Goal: Transaction & Acquisition: Purchase product/service

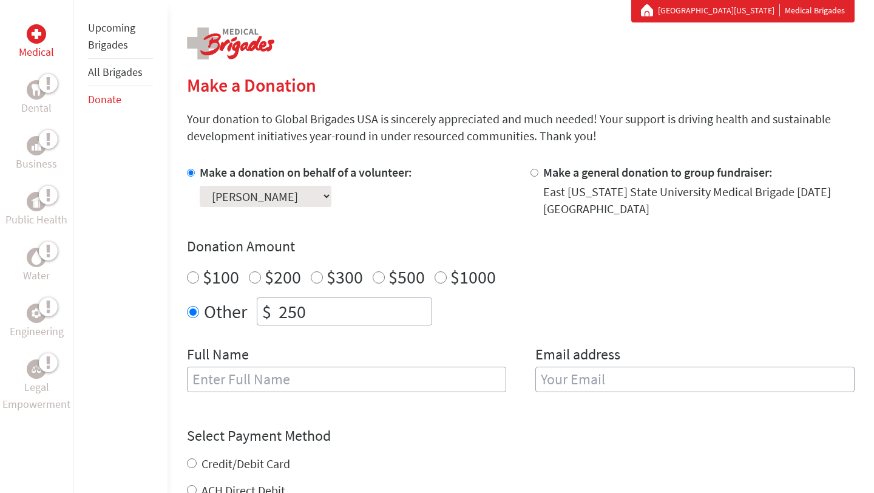
scroll to position [232, 0]
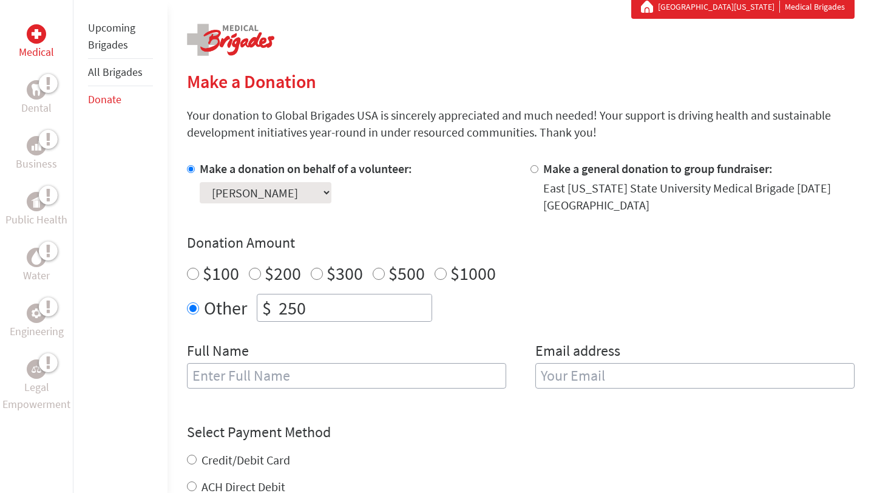
click at [255, 362] on div "Full Name" at bounding box center [346, 372] width 319 height 62
click at [255, 371] on input "text" at bounding box center [346, 375] width 319 height 25
type input "[PERSON_NAME] [PERSON_NAME]"
type input "[EMAIL_ADDRESS][DOMAIN_NAME]"
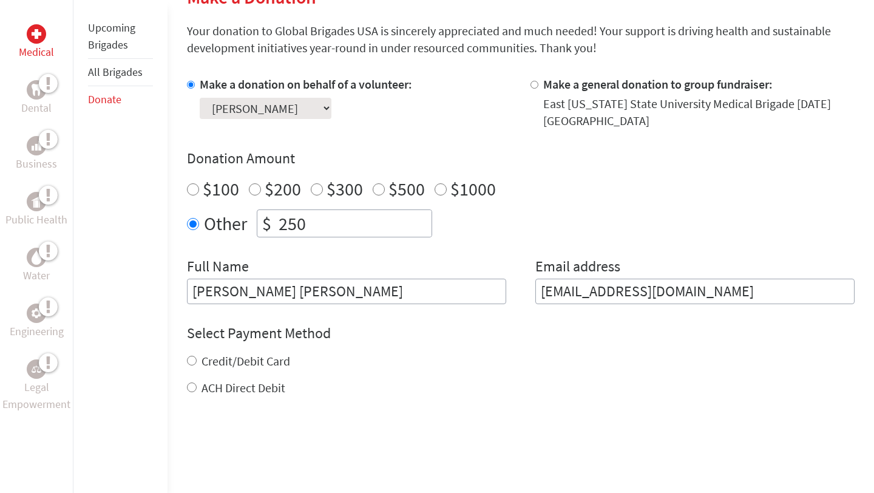
scroll to position [317, 0]
click at [281, 365] on label "Credit/Debit Card" at bounding box center [245, 359] width 89 height 15
click at [197, 364] on input "Credit/Debit Card" at bounding box center [192, 359] width 10 height 10
radio input "true"
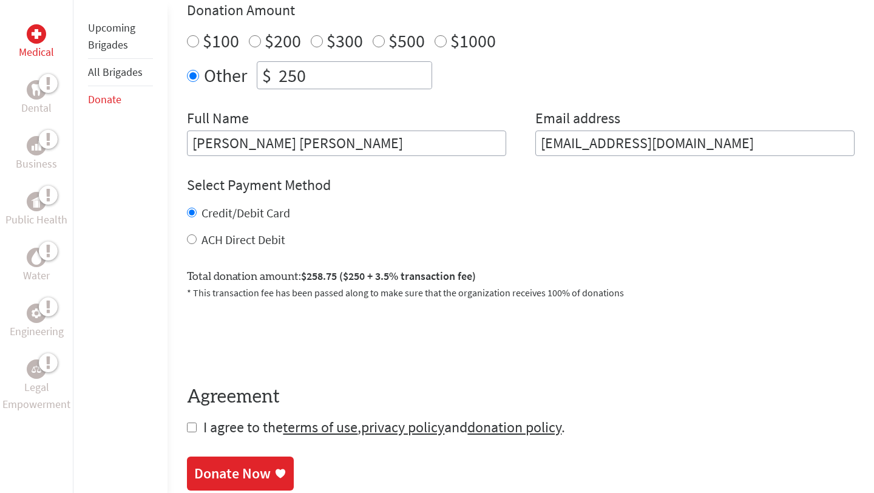
scroll to position [484, 0]
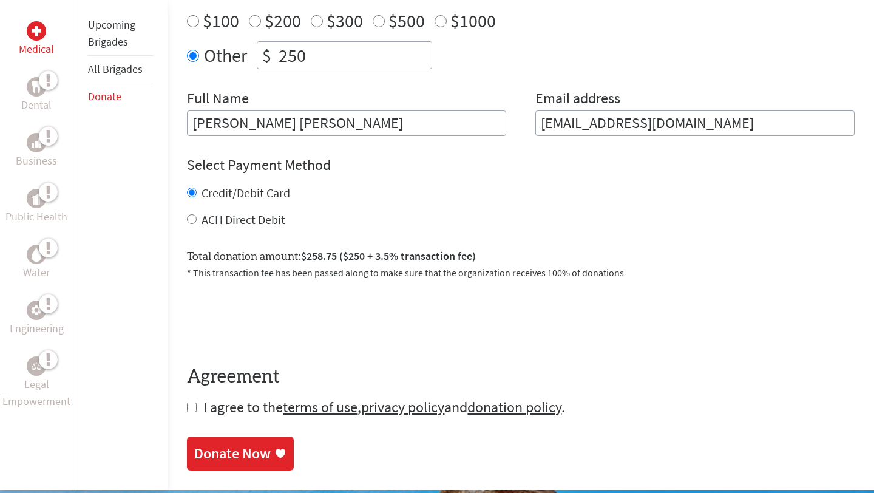
click at [195, 410] on input "checkbox" at bounding box center [192, 407] width 10 height 10
checkbox input "true"
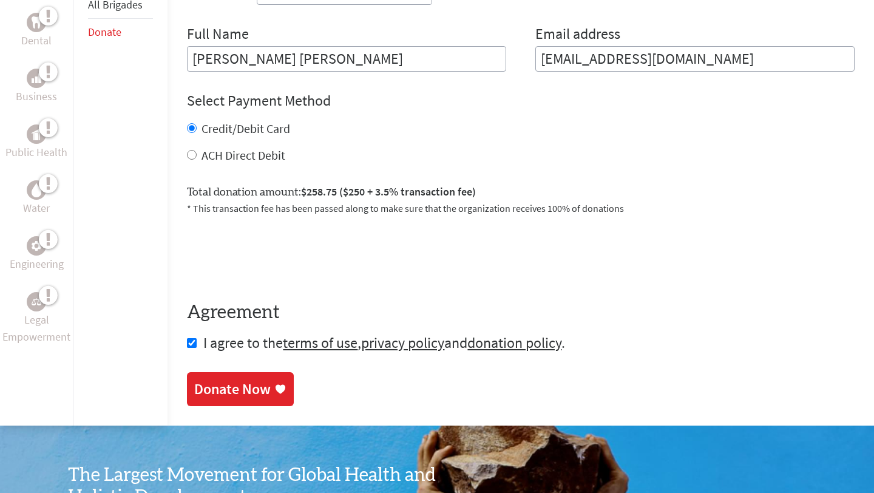
scroll to position [605, 0]
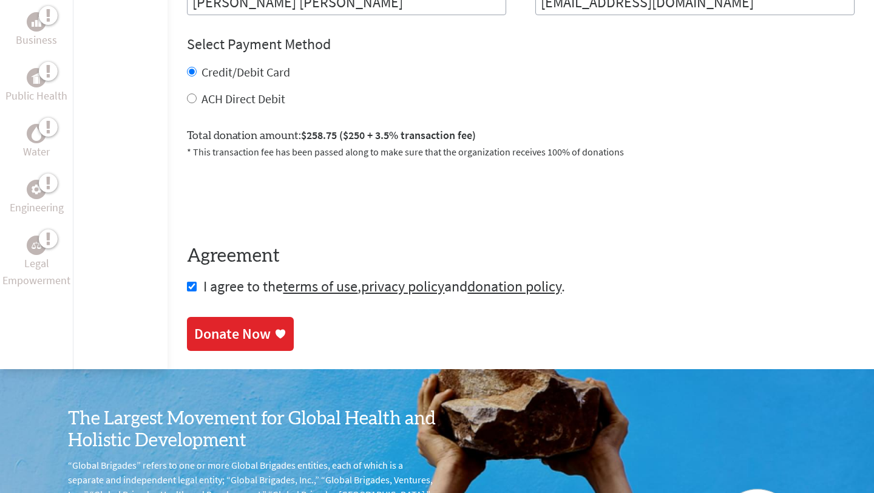
click at [283, 328] on icon at bounding box center [280, 334] width 12 height 12
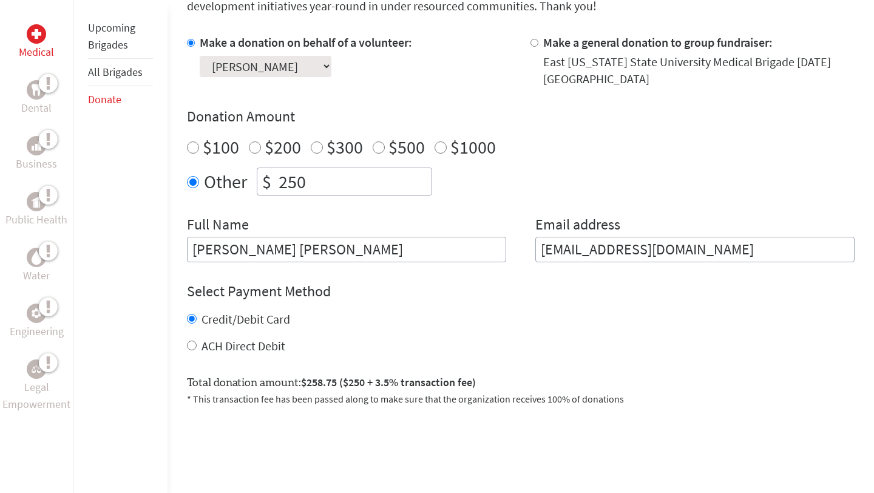
scroll to position [360, 0]
